Goal: Transaction & Acquisition: Purchase product/service

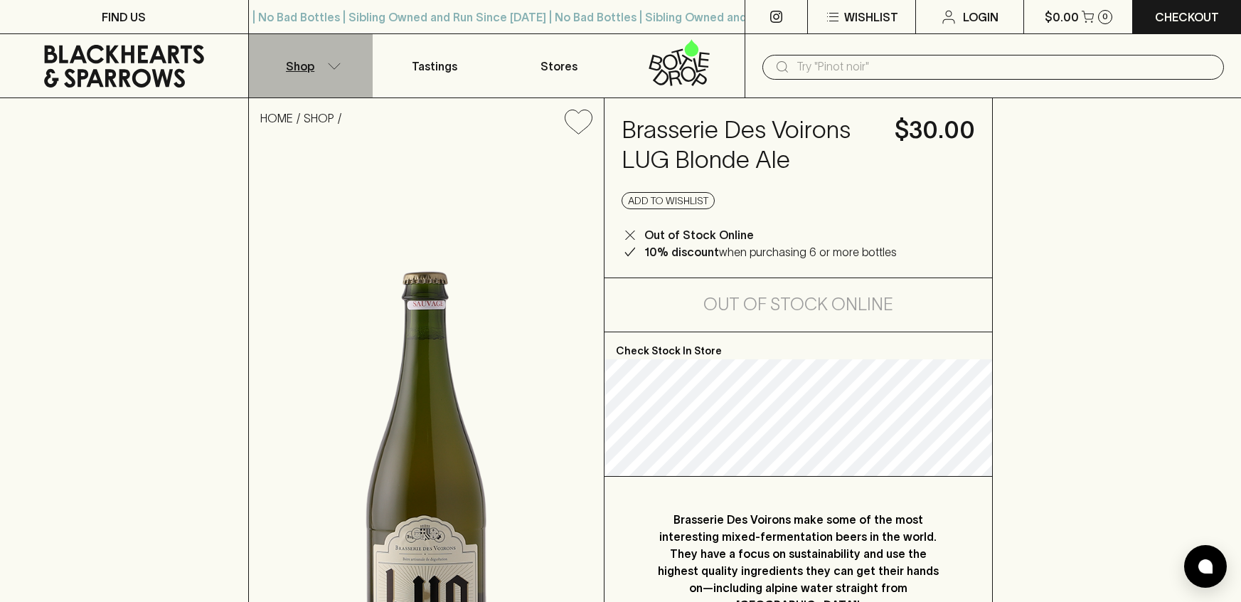
click at [322, 72] on button "Shop" at bounding box center [311, 65] width 124 height 63
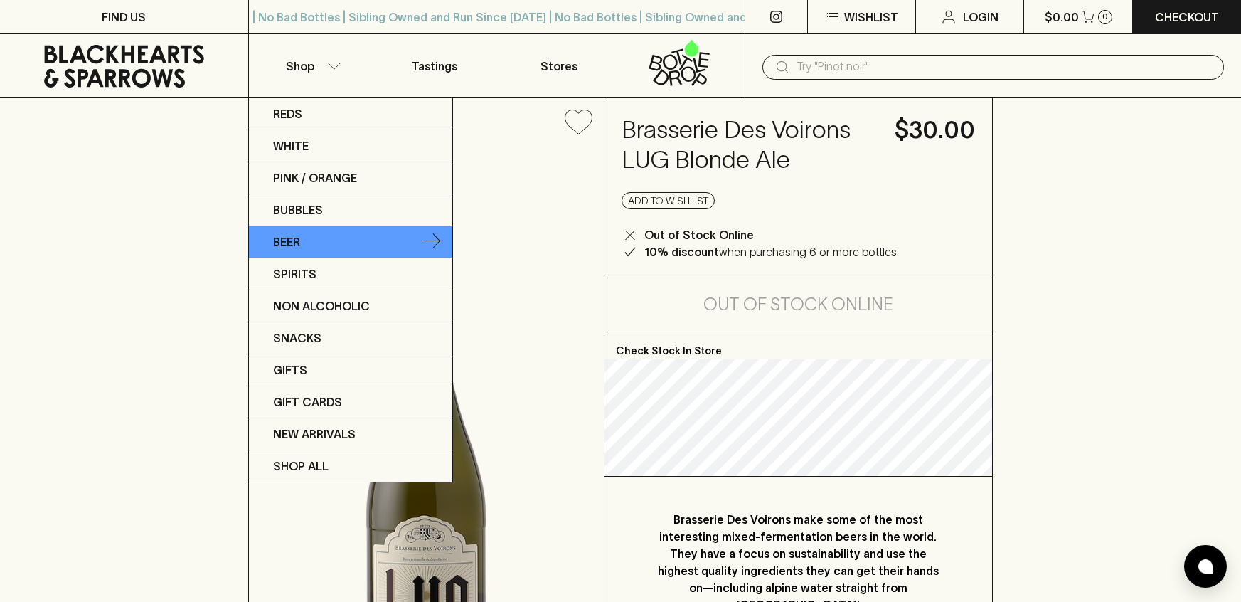
click at [300, 235] on p "Beer" at bounding box center [286, 241] width 27 height 17
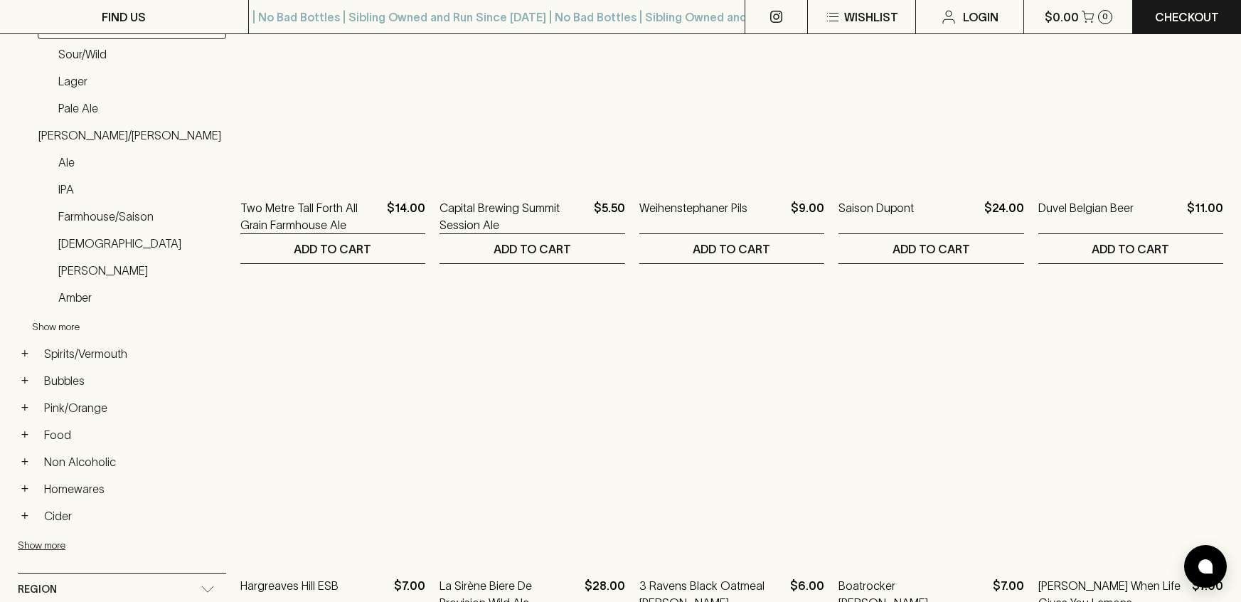
scroll to position [345, 0]
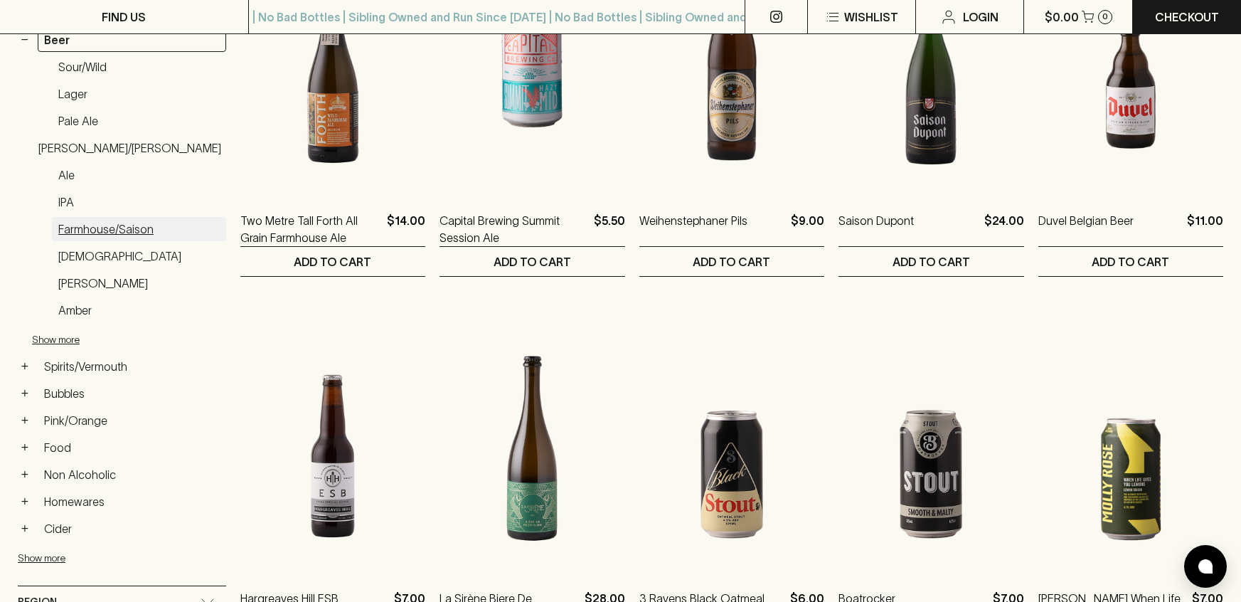
click at [87, 231] on link "Farmhouse/Saison" at bounding box center [139, 229] width 174 height 24
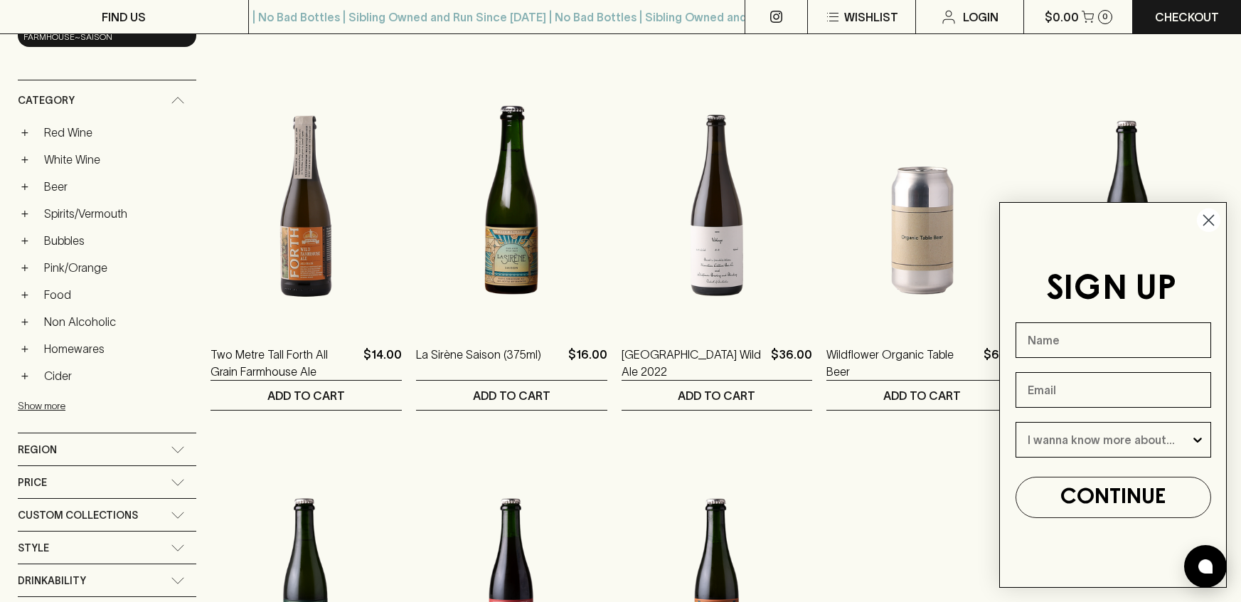
scroll to position [210, 0]
click at [1209, 220] on icon "Close dialog" at bounding box center [1209, 220] width 10 height 10
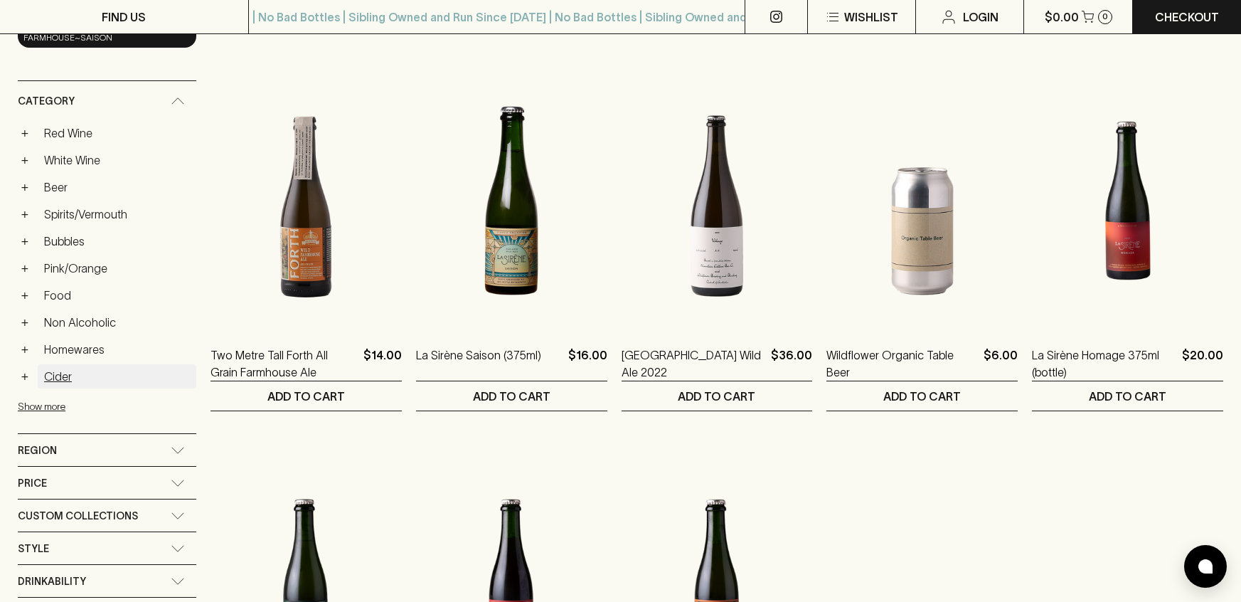
click at [48, 380] on link "Cider" at bounding box center [117, 376] width 159 height 24
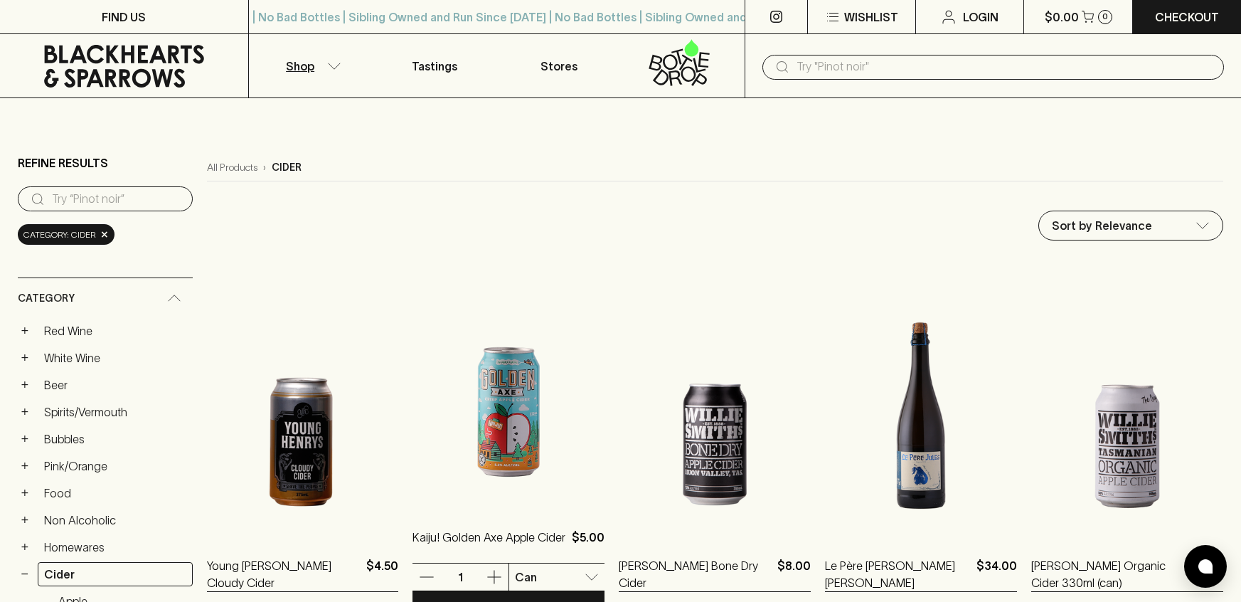
scroll to position [1, 0]
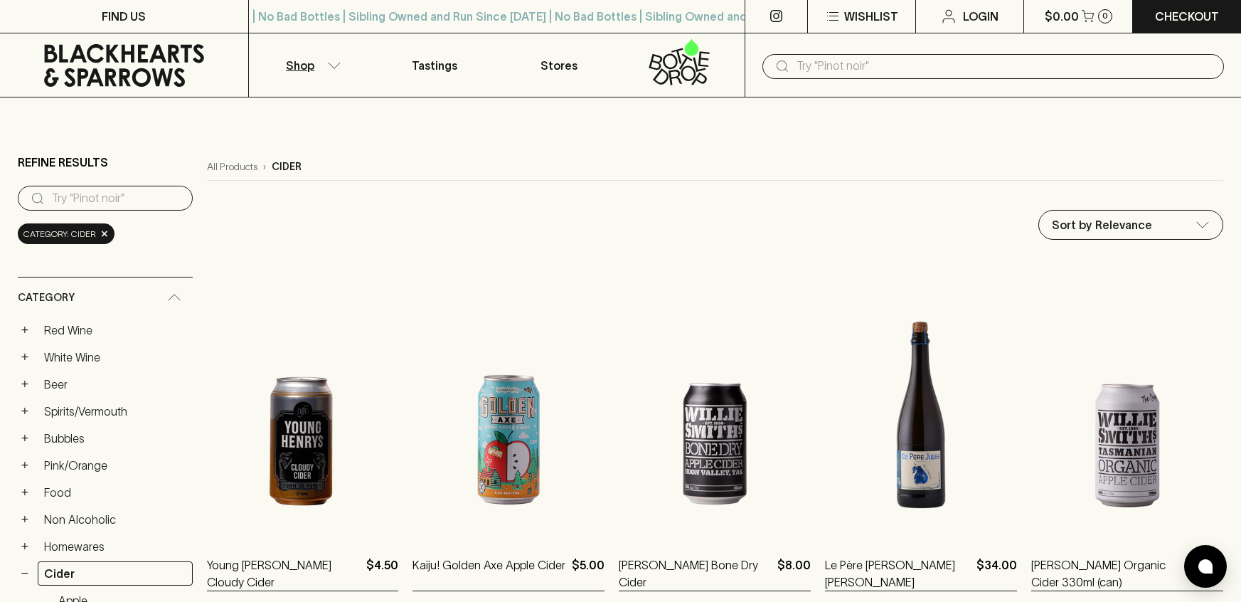
click at [336, 58] on button "Shop" at bounding box center [311, 64] width 124 height 63
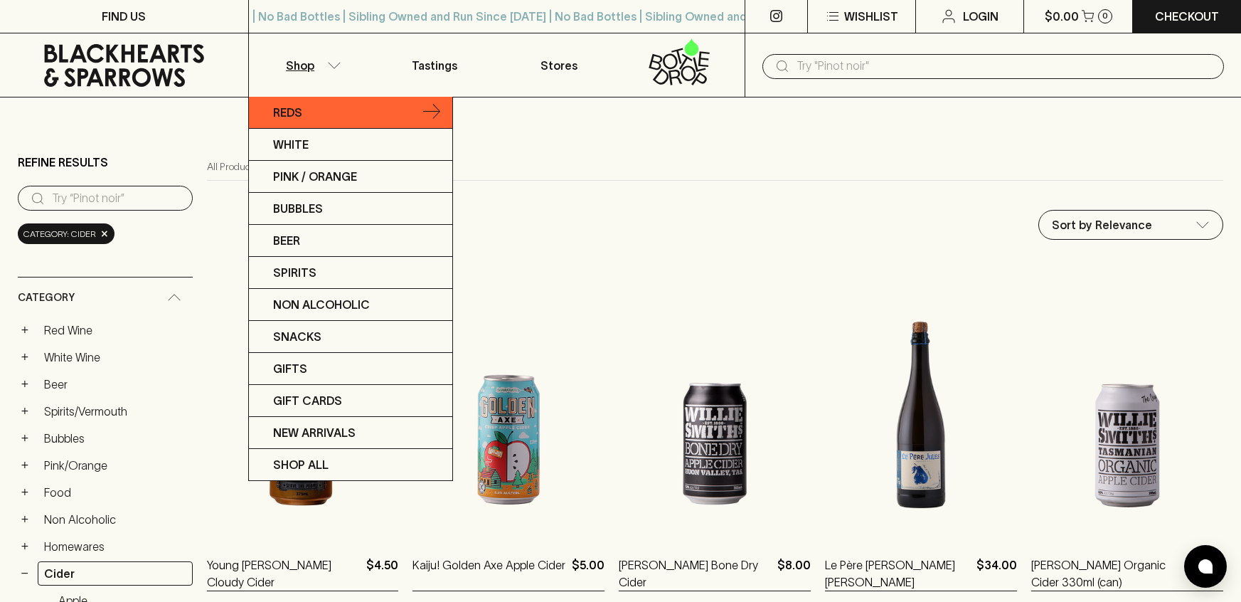
click at [275, 117] on p "Reds" at bounding box center [287, 112] width 29 height 17
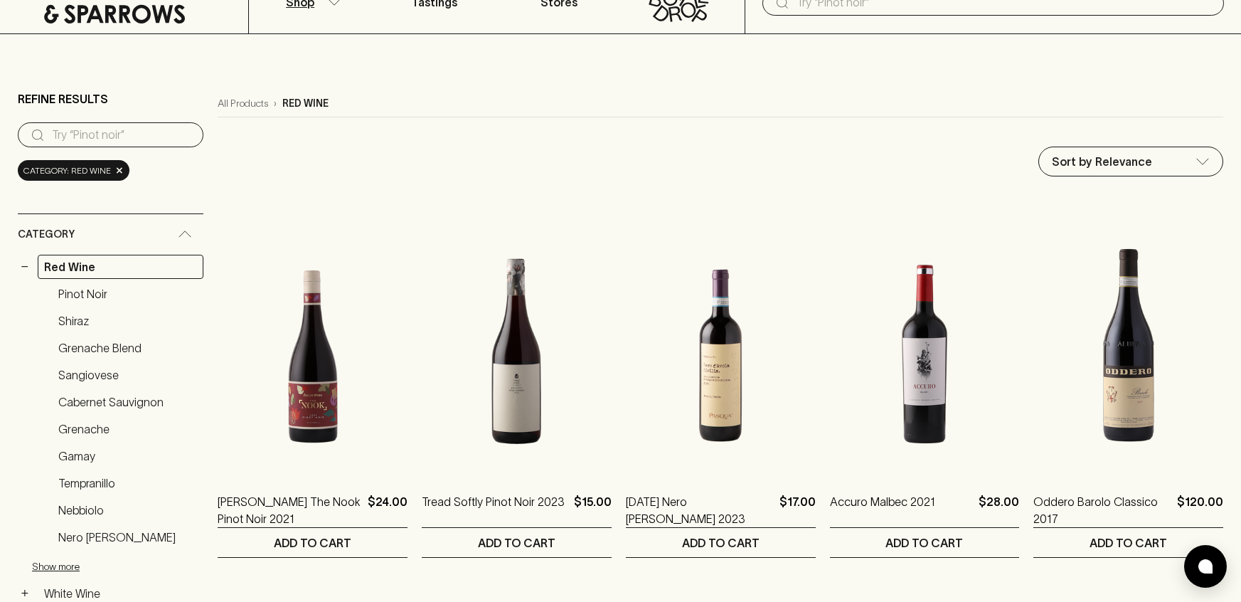
scroll to position [67, 0]
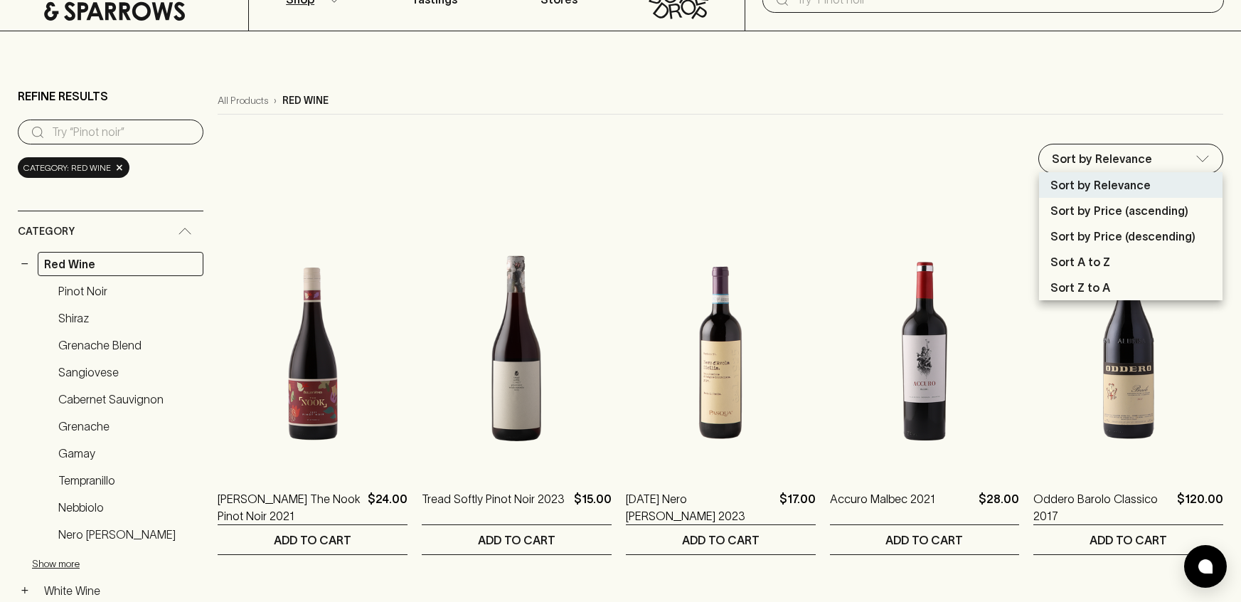
click at [1109, 212] on p "Sort by Price (ascending)" at bounding box center [1119, 210] width 138 height 17
type input "price:asc"
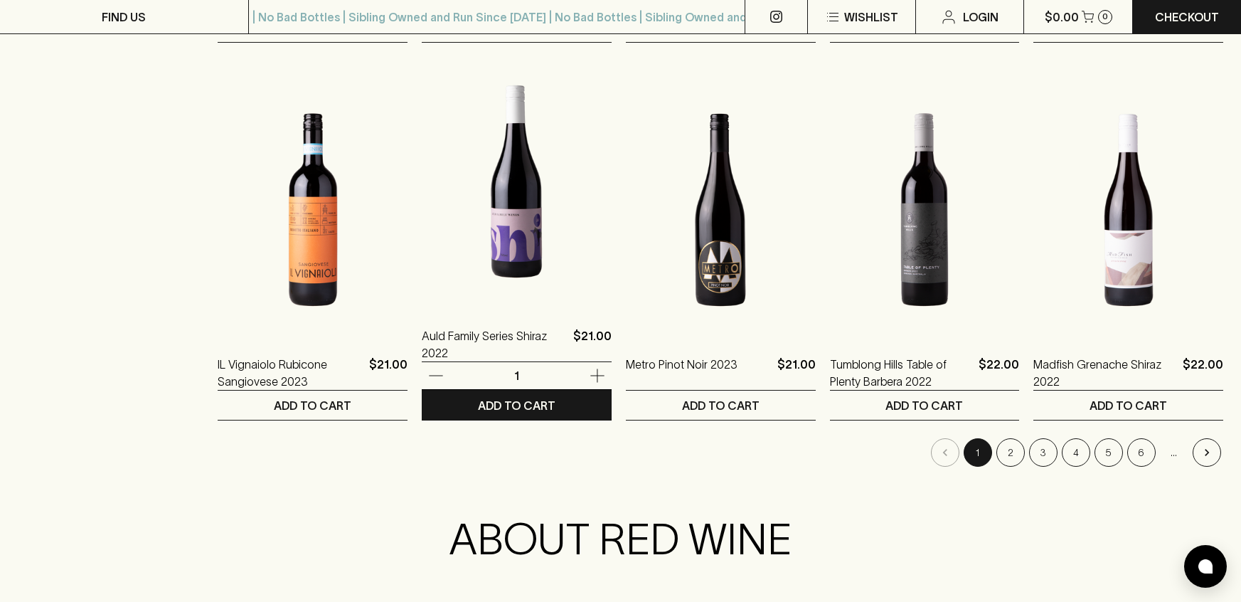
scroll to position [1340, 0]
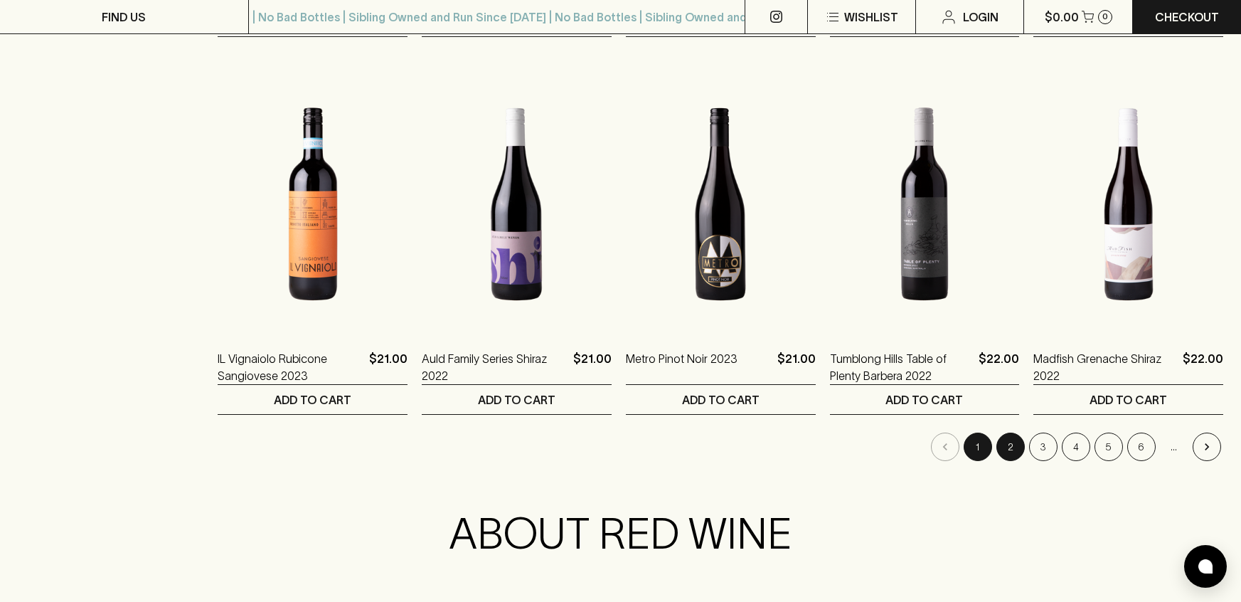
click at [1008, 456] on button "2" at bounding box center [1010, 446] width 28 height 28
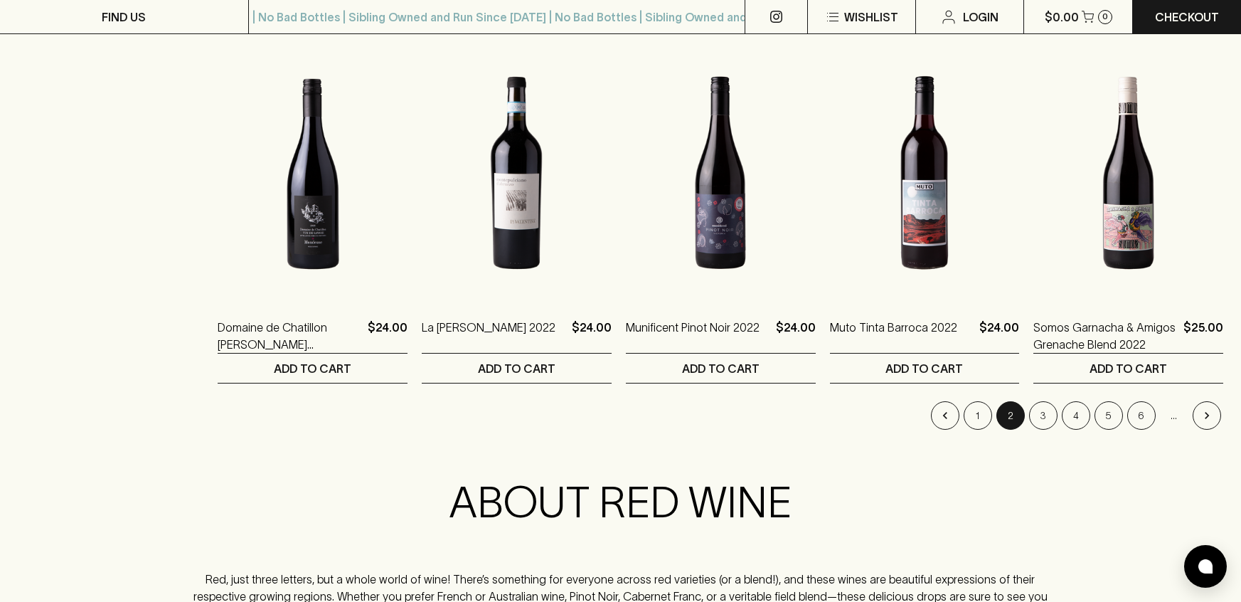
scroll to position [1379, 0]
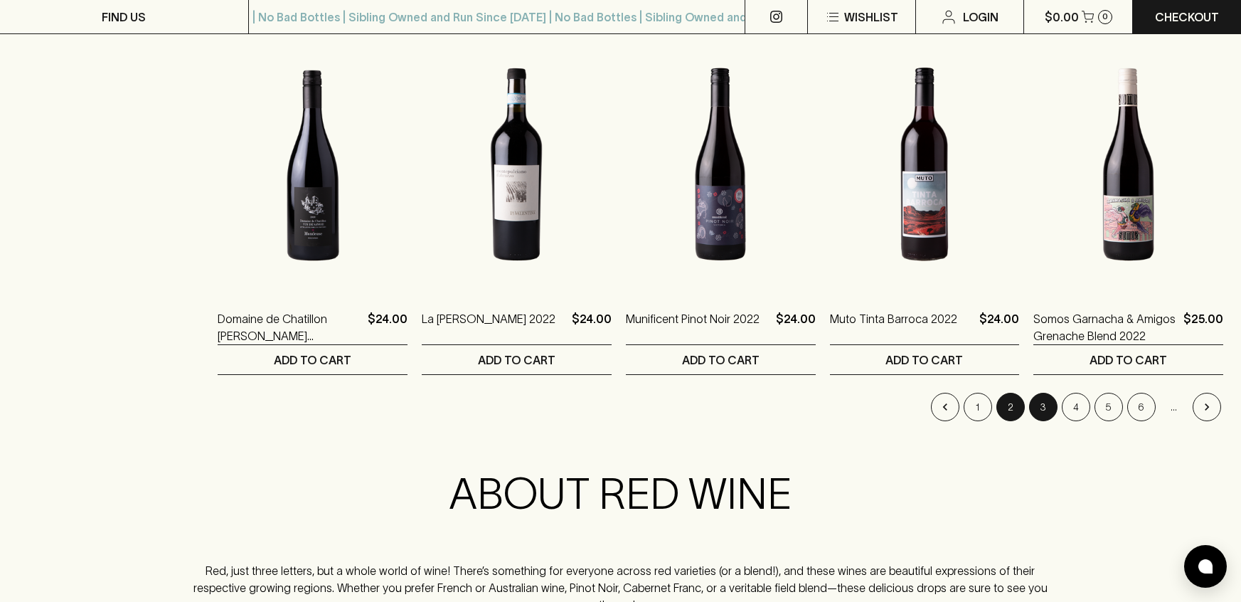
click at [1045, 412] on button "3" at bounding box center [1043, 406] width 28 height 28
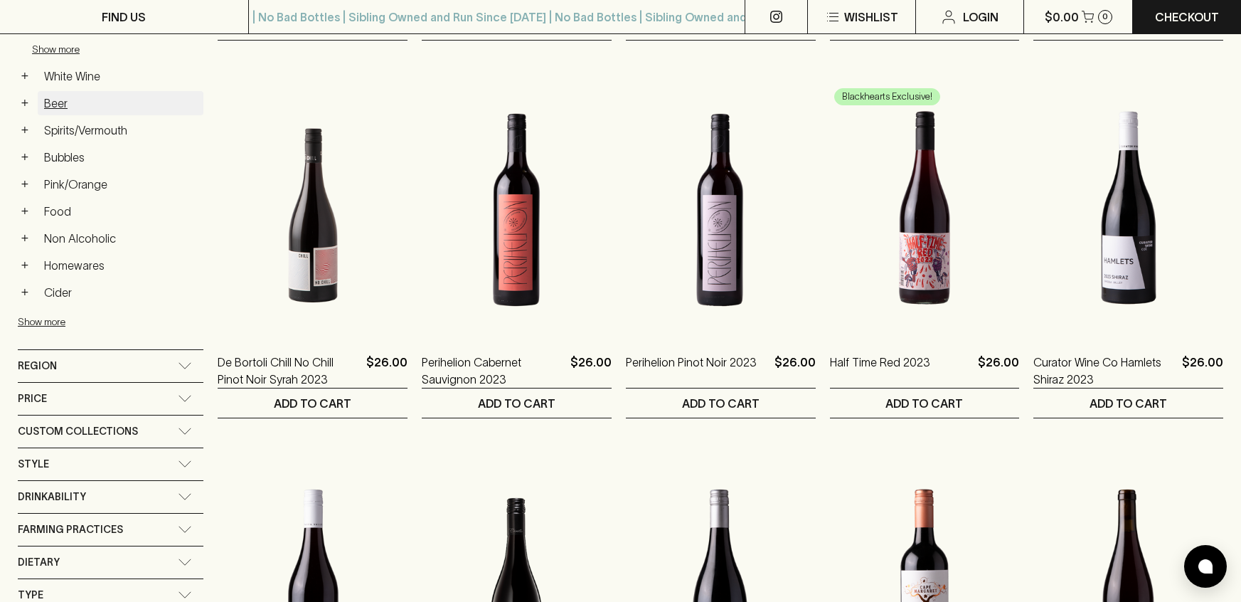
scroll to position [584, 0]
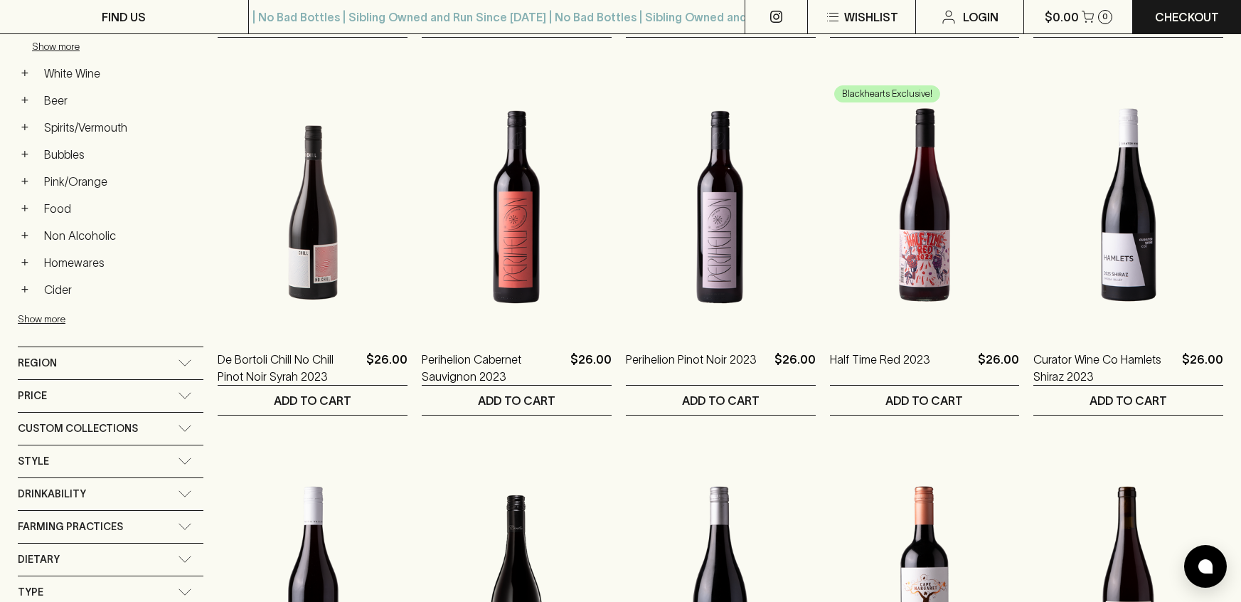
click at [183, 363] on div "Region" at bounding box center [111, 363] width 186 height 32
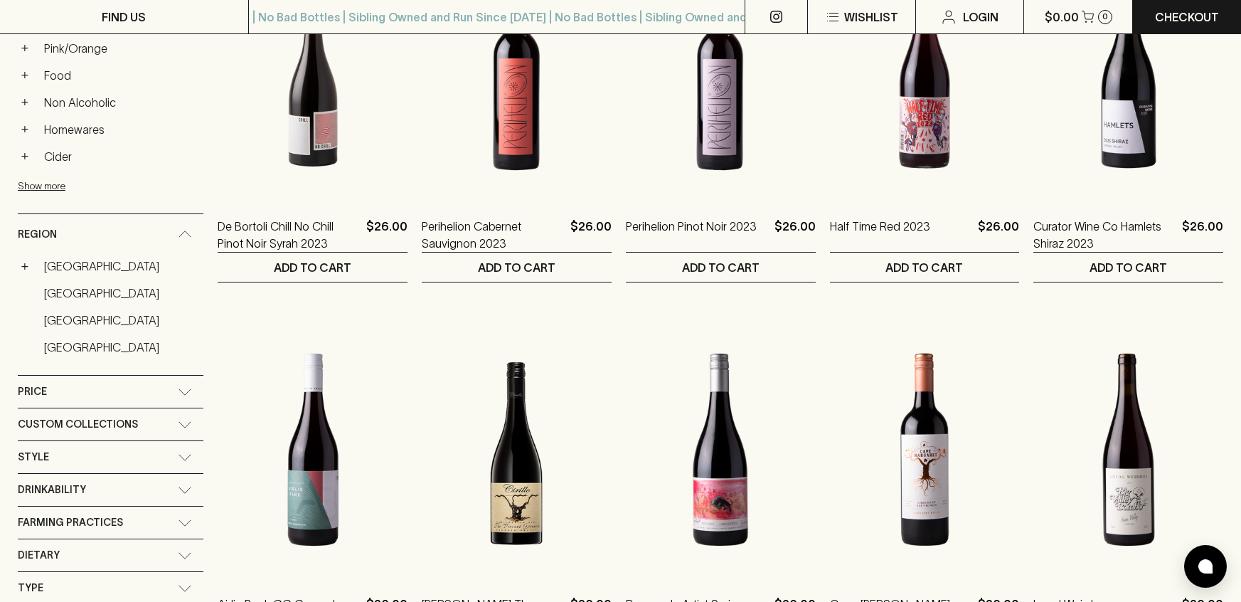
scroll to position [716, 0]
click at [186, 454] on icon at bounding box center [185, 457] width 14 height 7
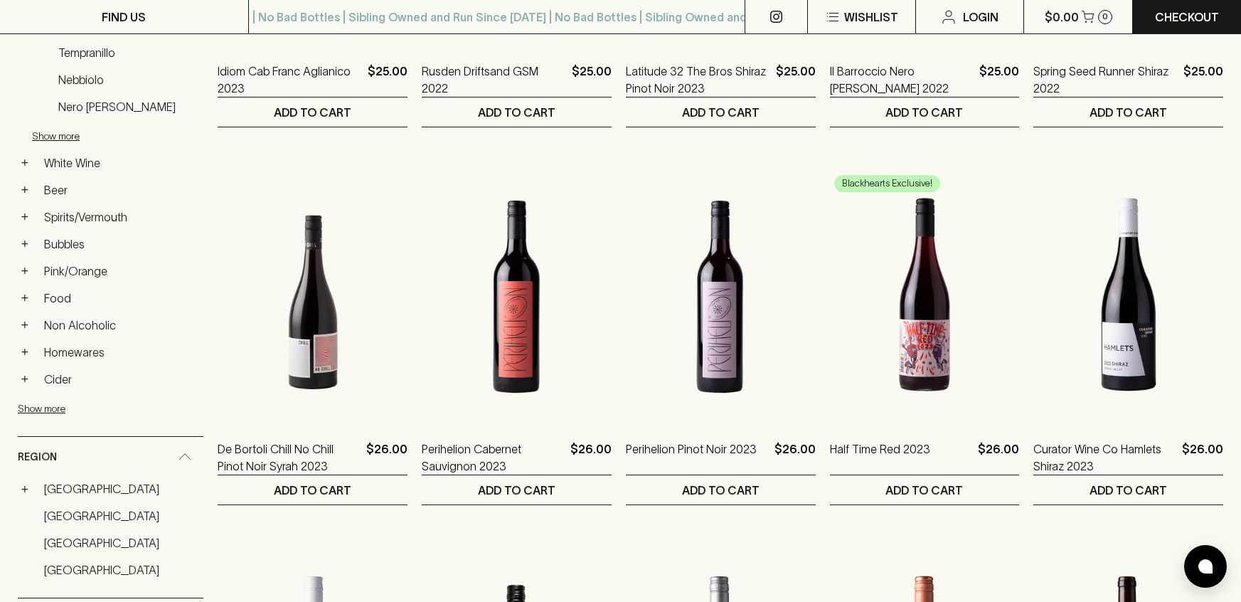
scroll to position [497, 0]
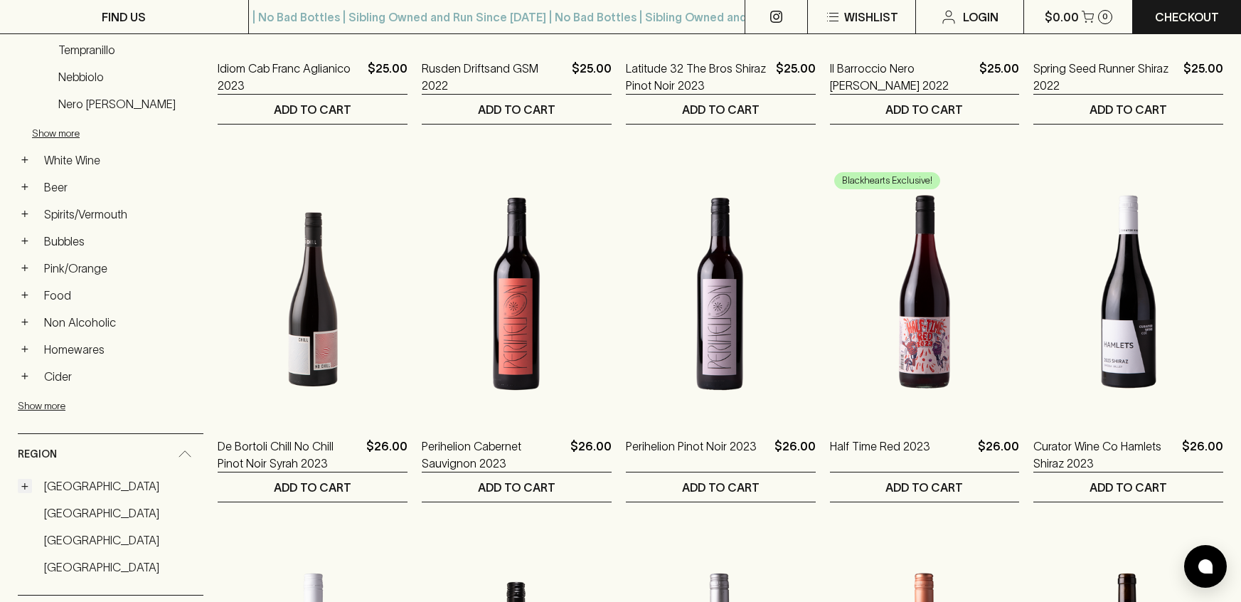
click at [22, 486] on button "+" at bounding box center [25, 486] width 14 height 14
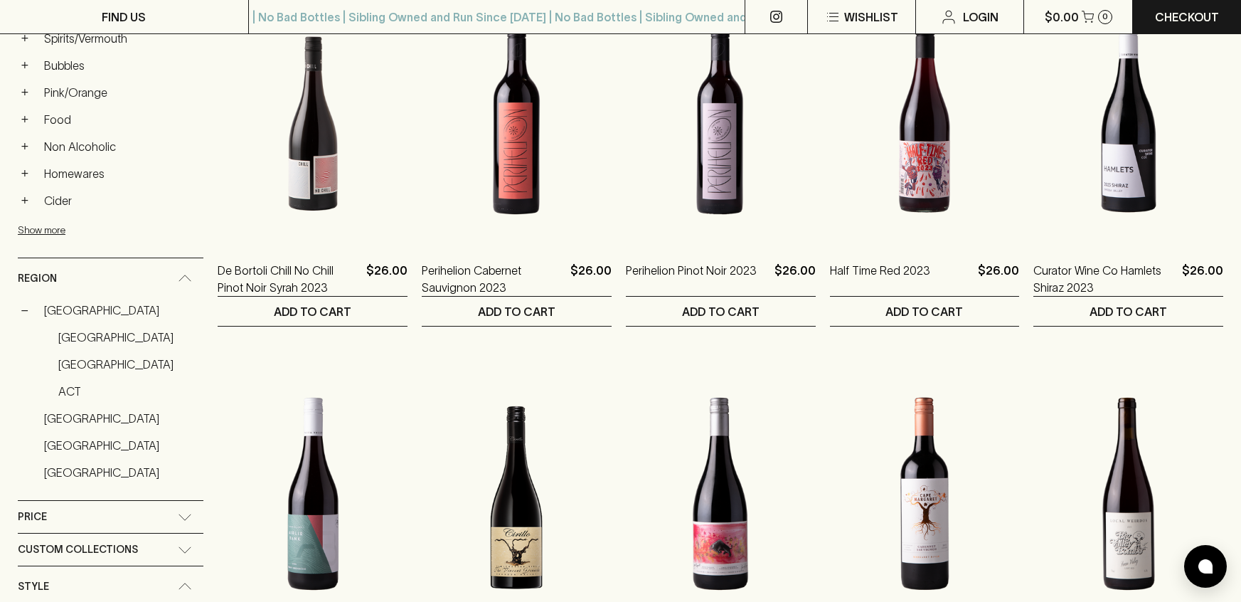
scroll to position [671, 0]
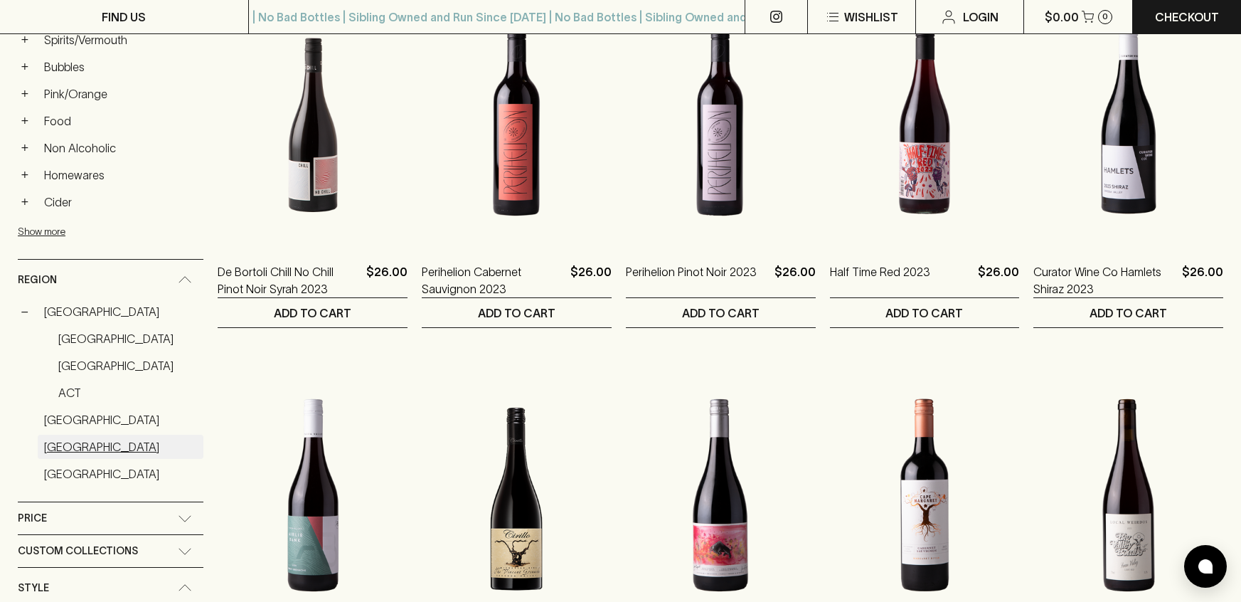
click at [70, 445] on link "[GEOGRAPHIC_DATA]" at bounding box center [121, 446] width 166 height 24
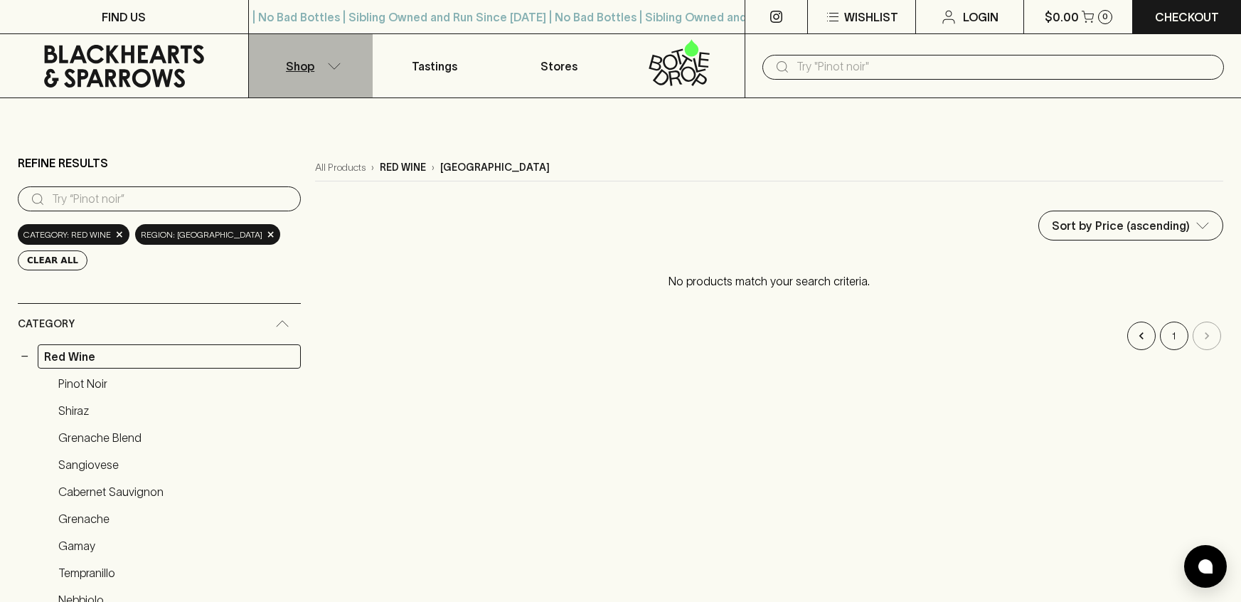
click at [320, 62] on button "Shop" at bounding box center [311, 65] width 124 height 63
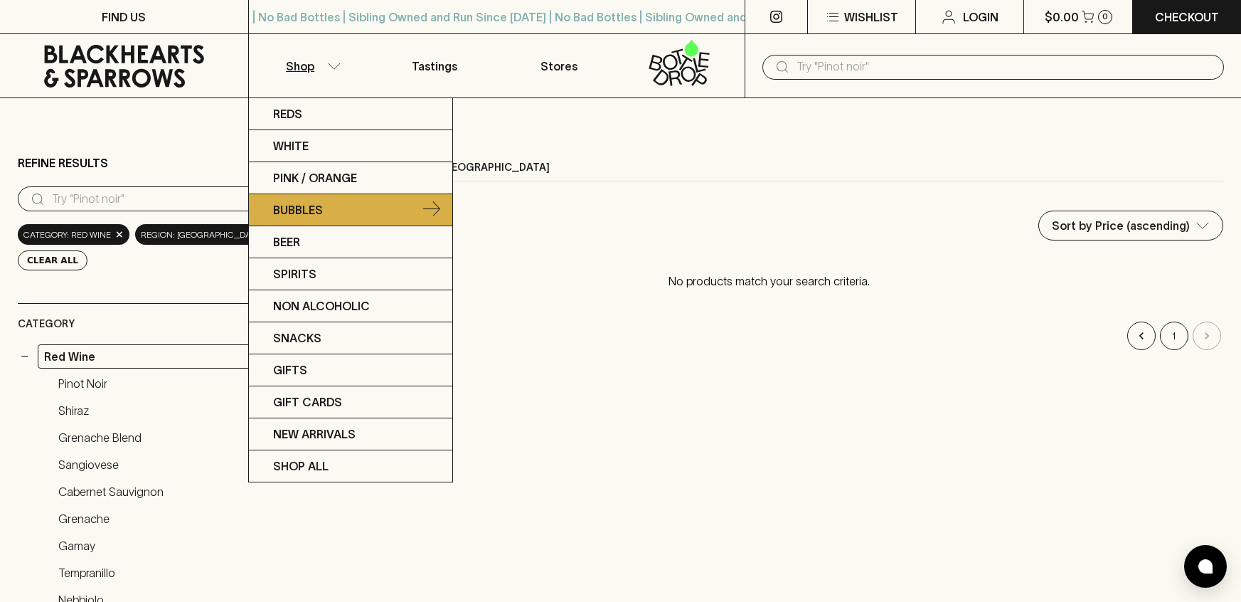
click at [300, 210] on p "Bubbles" at bounding box center [298, 209] width 50 height 17
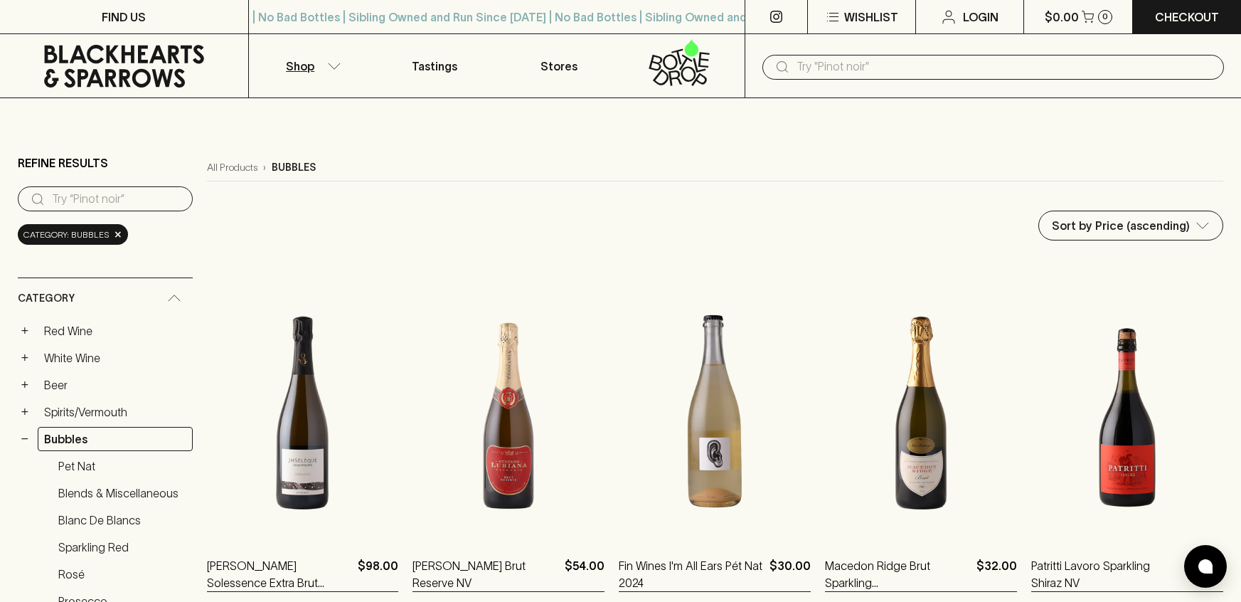
click at [300, 210] on div "Sort by Price (ascending) price:asc ​" at bounding box center [715, 225] width 1016 height 30
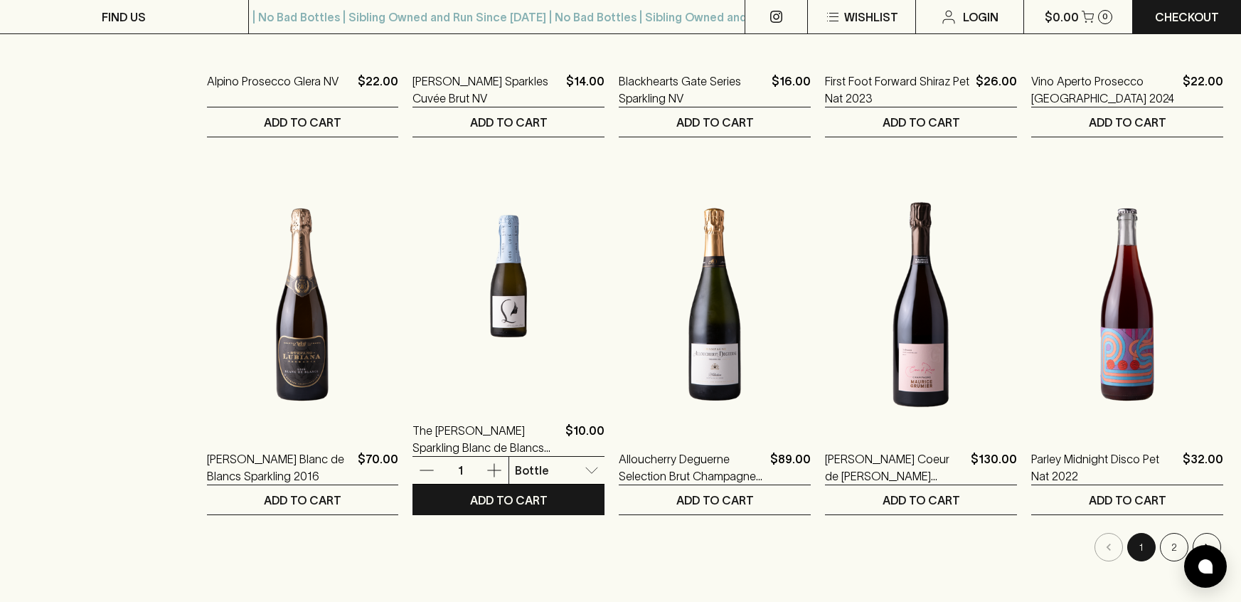
scroll to position [1337, 0]
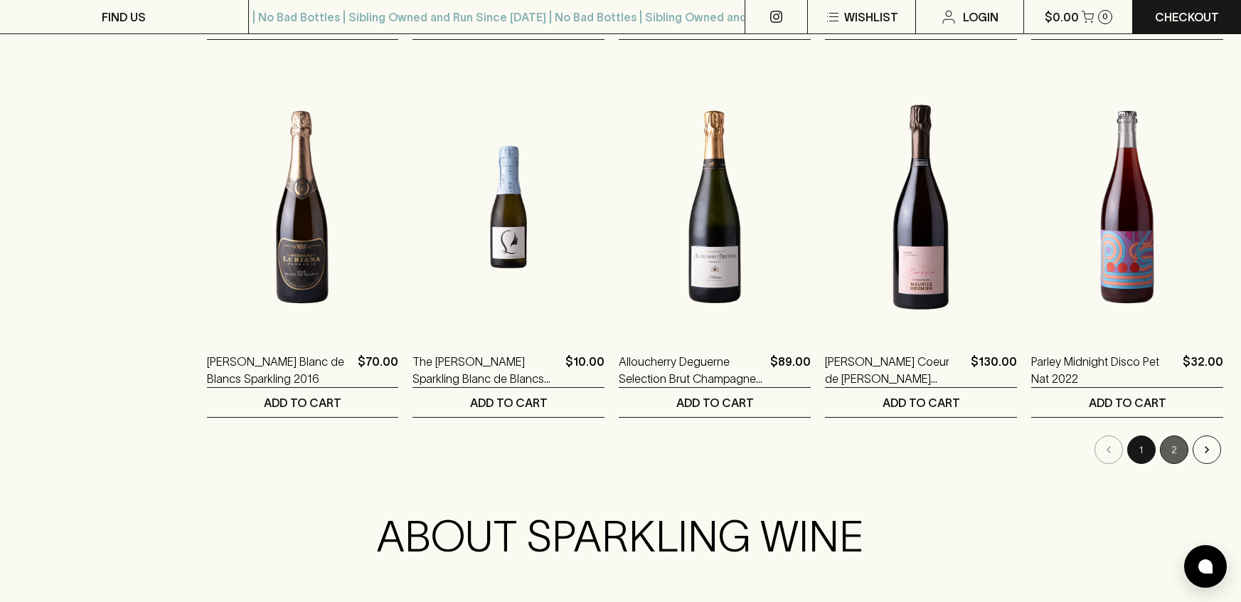
click at [1177, 449] on button "2" at bounding box center [1174, 449] width 28 height 28
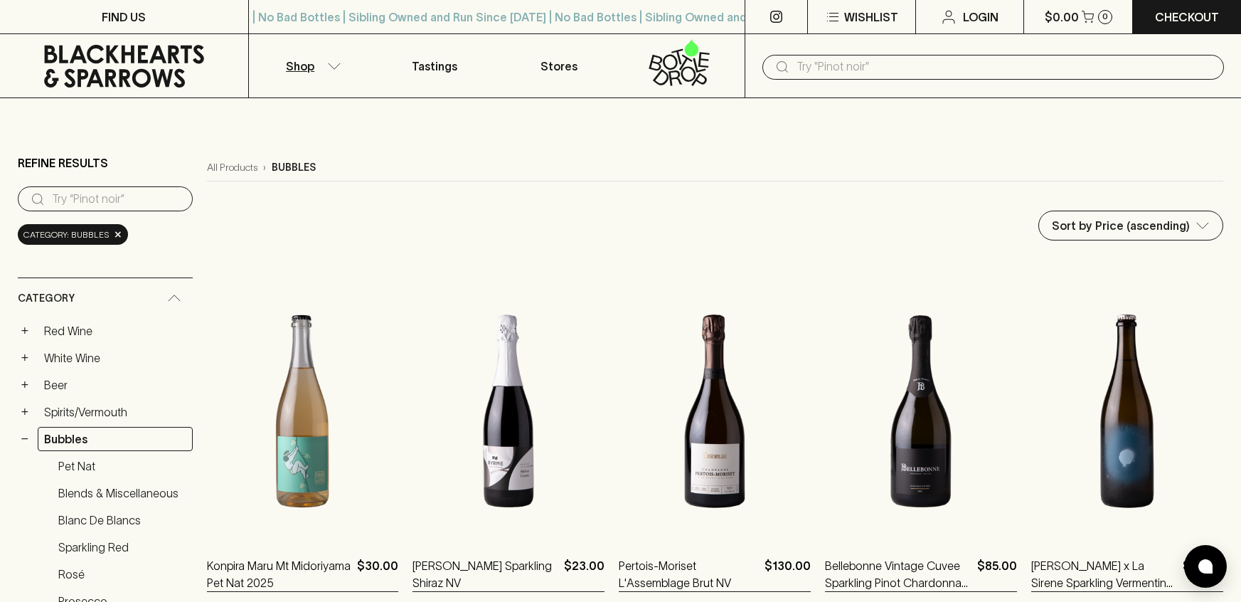
click at [1177, 449] on img at bounding box center [1127, 411] width 192 height 249
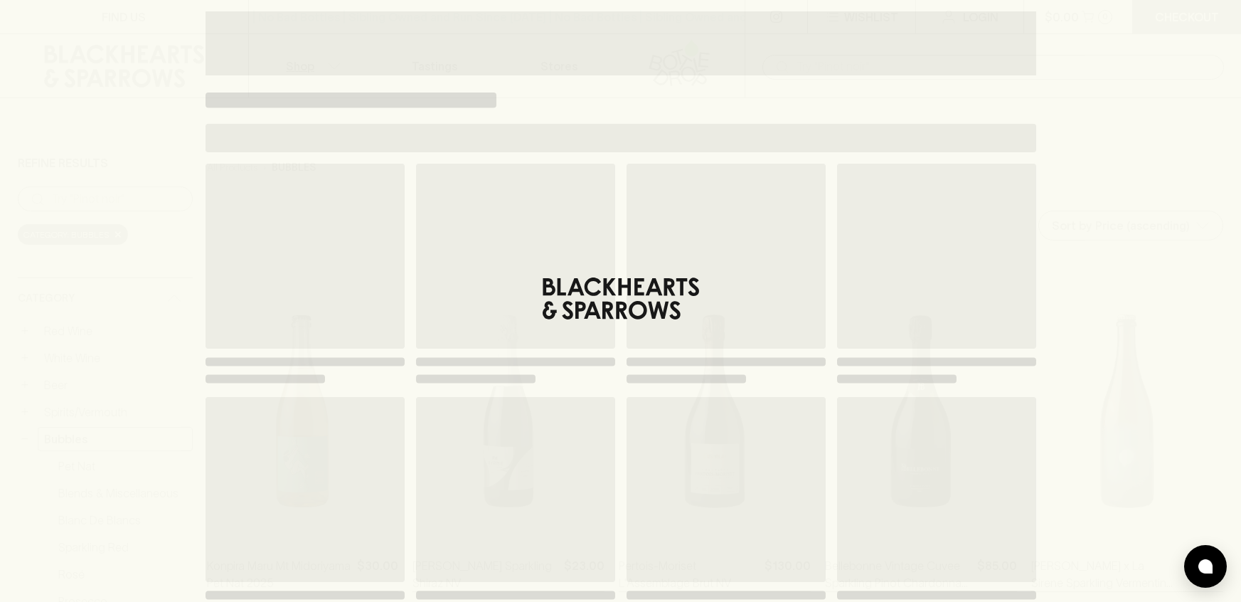
scroll to position [52, 0]
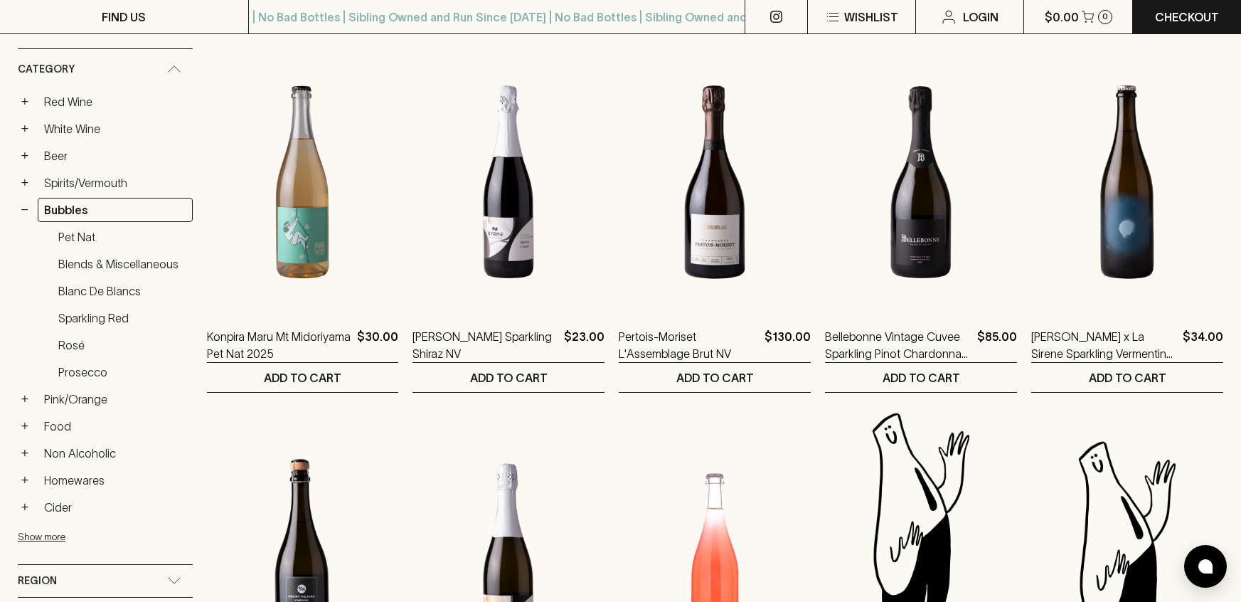
scroll to position [225, 0]
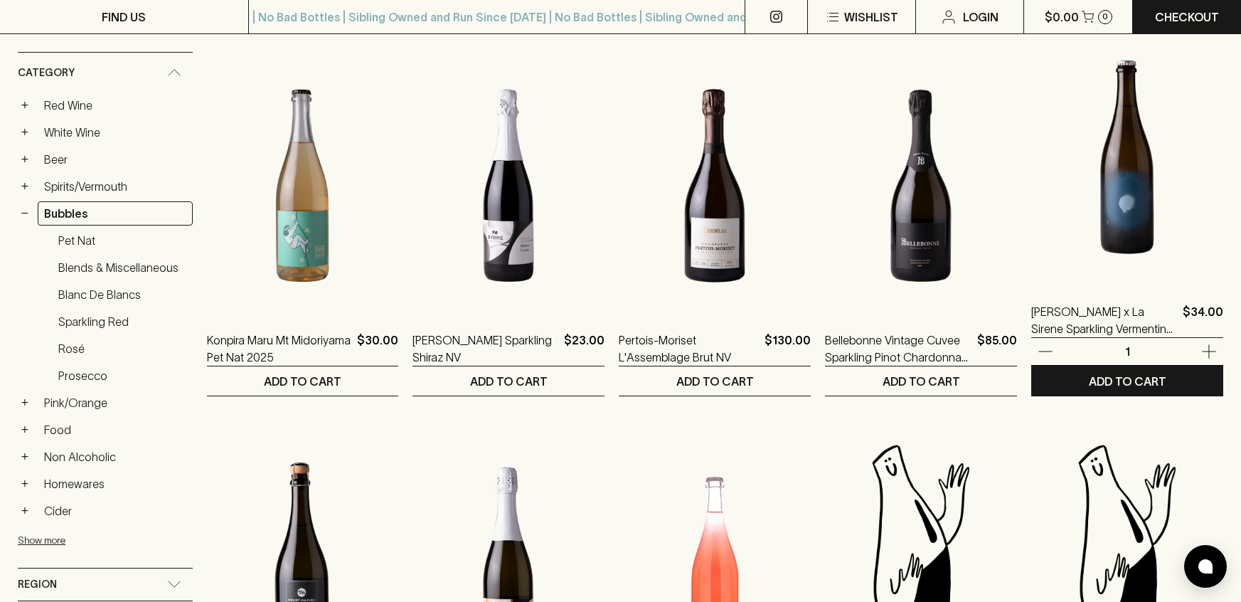
click at [1086, 232] on img at bounding box center [1127, 157] width 192 height 249
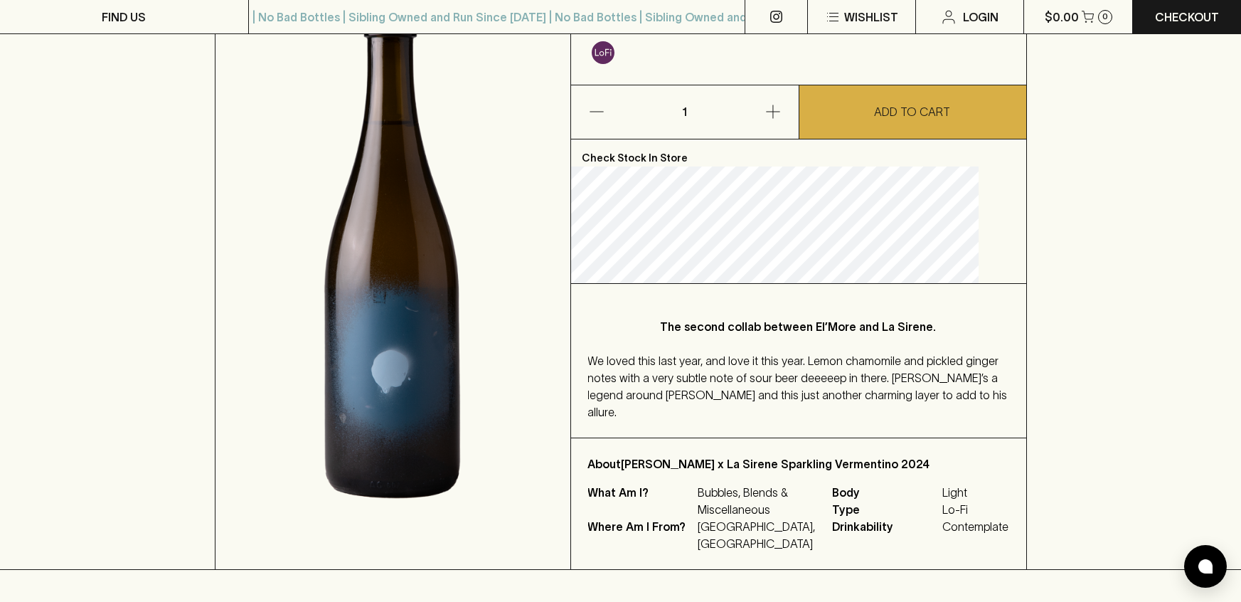
scroll to position [210, 0]
click at [1086, 232] on div "HOME SHOP [PERSON_NAME] x La Sirene Sparkling Vermentino 2024 $34.00 Add to wis…" at bounding box center [620, 228] width 1241 height 680
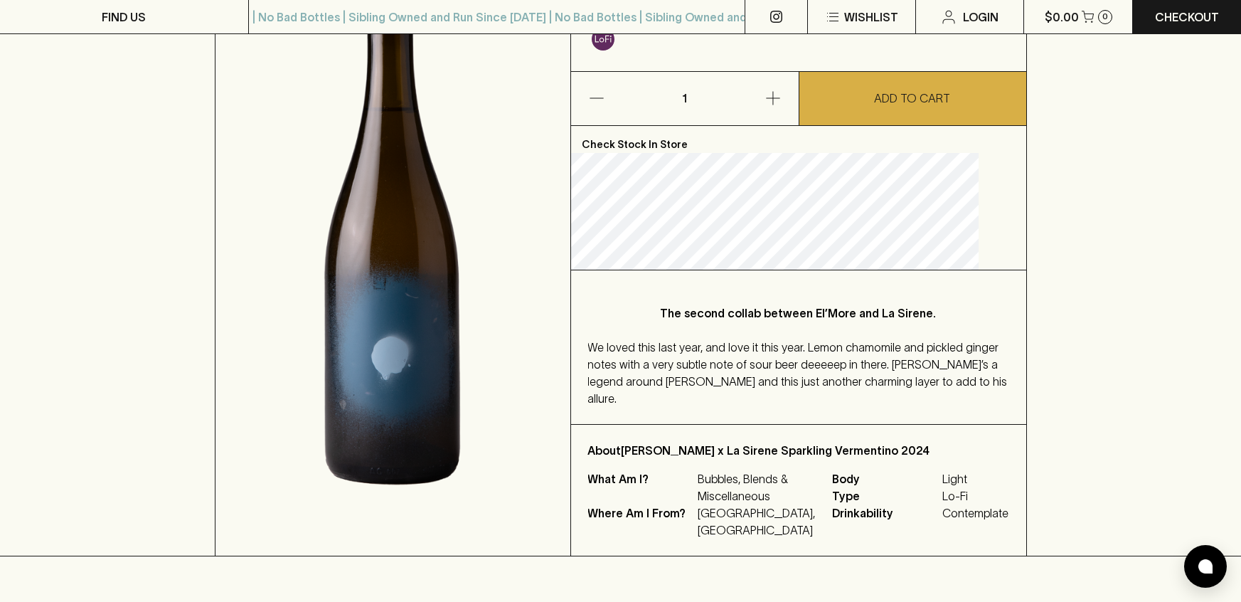
scroll to position [0, 0]
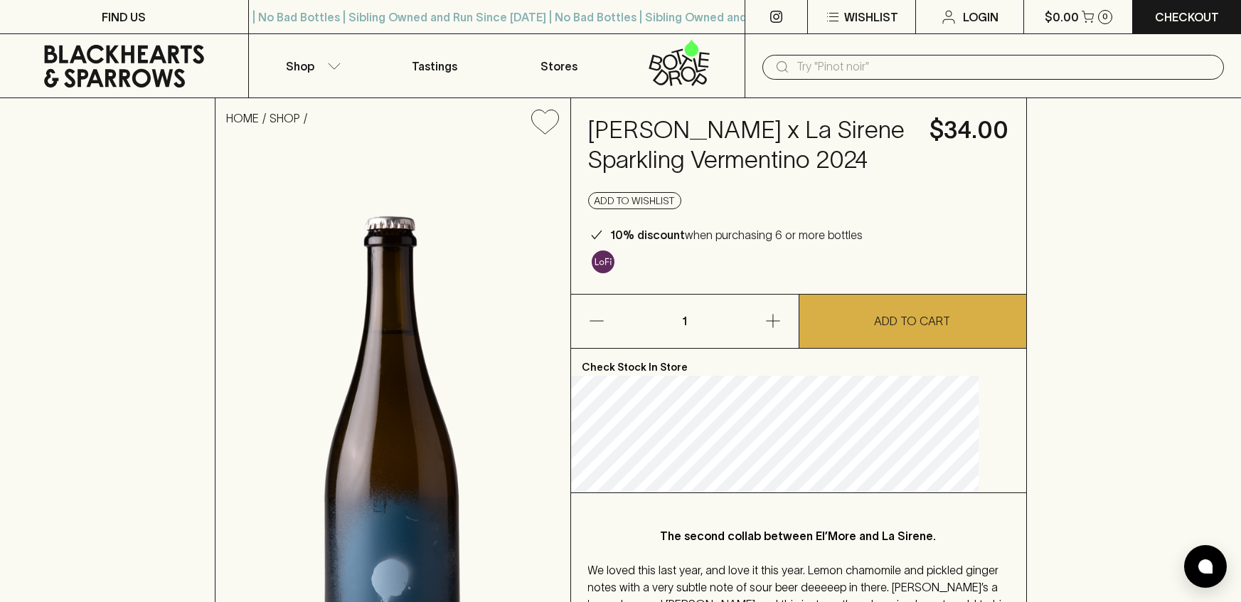
click at [856, 67] on input "text" at bounding box center [1004, 66] width 416 height 23
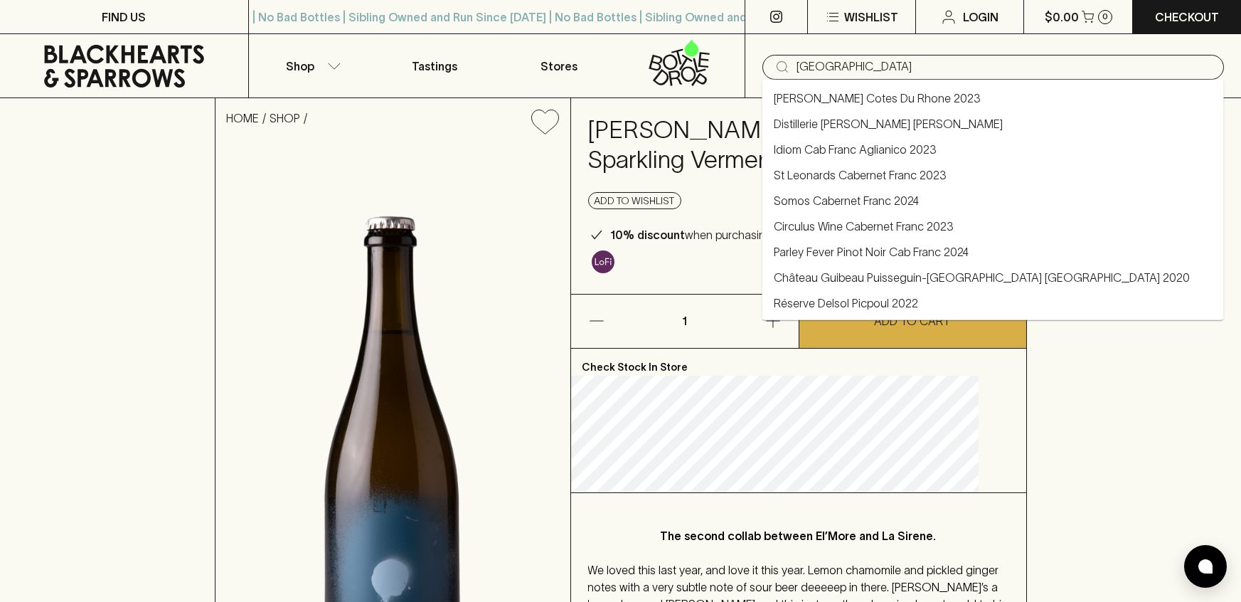
type input "[GEOGRAPHIC_DATA]"
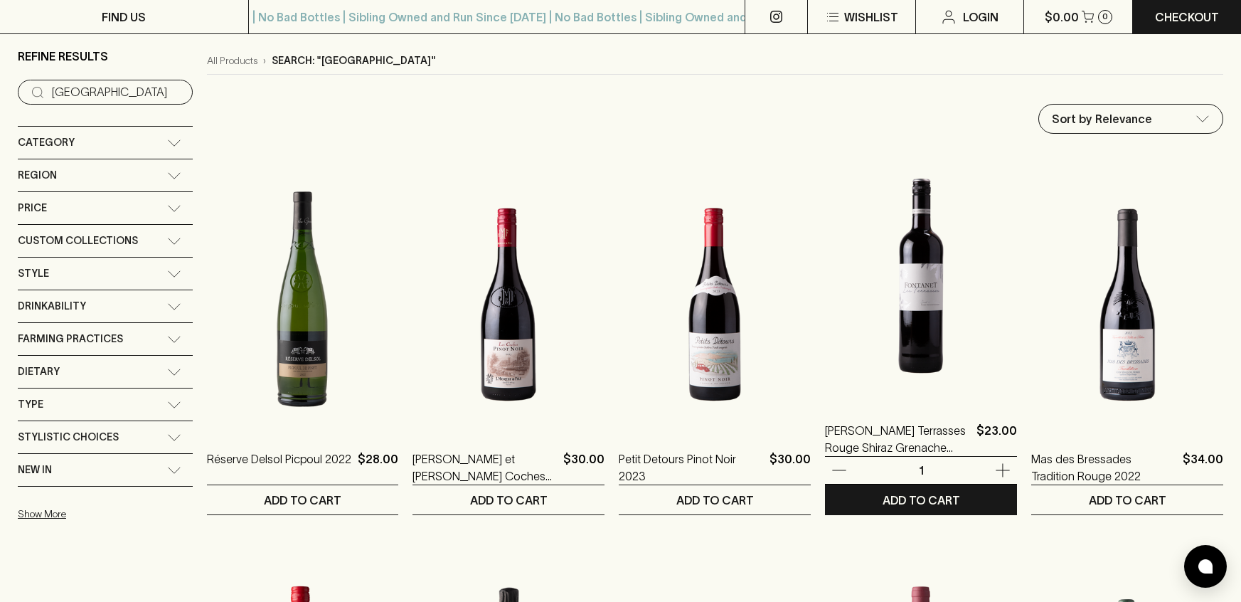
scroll to position [105, 0]
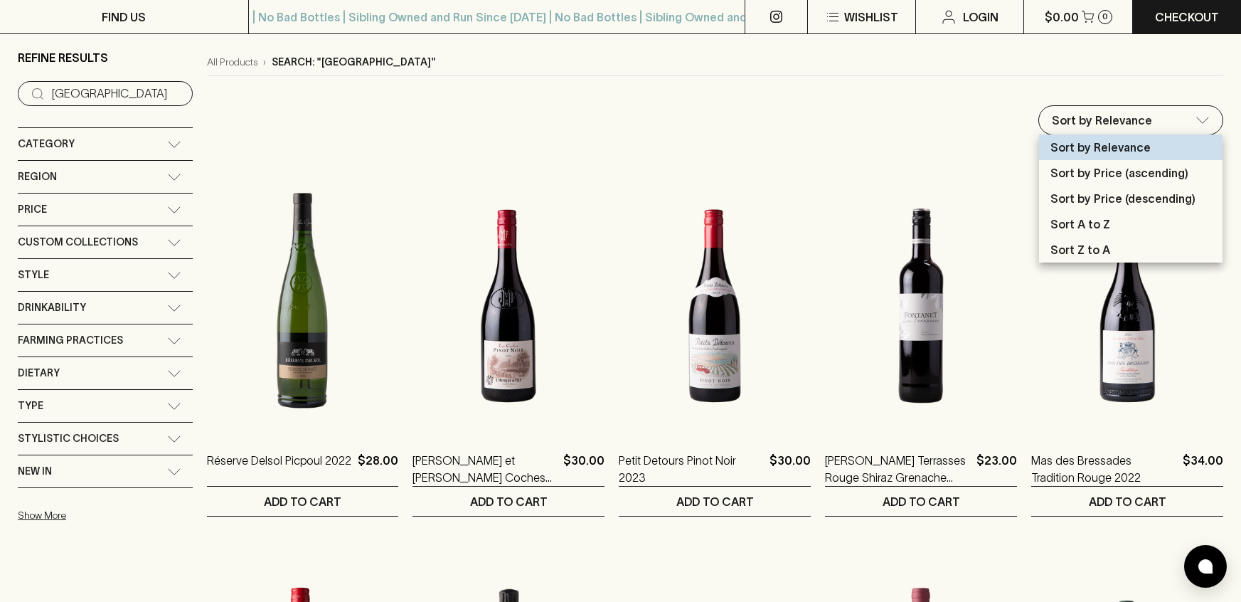
click at [1089, 174] on p "Sort by Price (ascending)" at bounding box center [1119, 172] width 138 height 17
type input "price:asc"
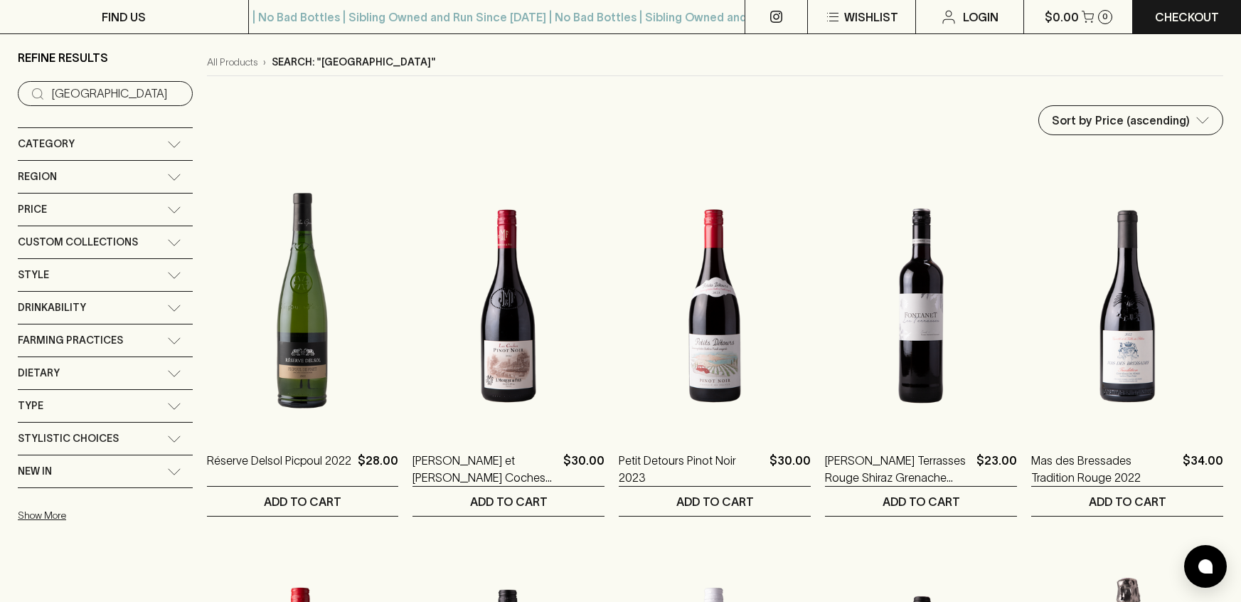
click at [1089, 174] on div at bounding box center [1127, 167] width 192 height 28
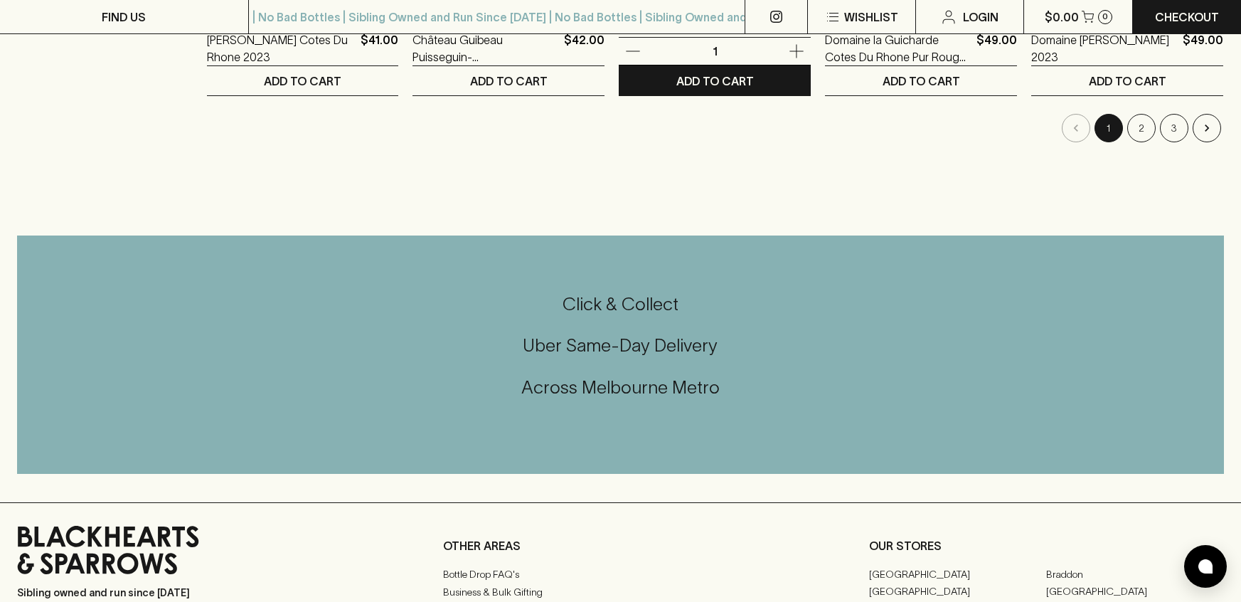
scroll to position [1651, 0]
